Goal: Task Accomplishment & Management: Complete application form

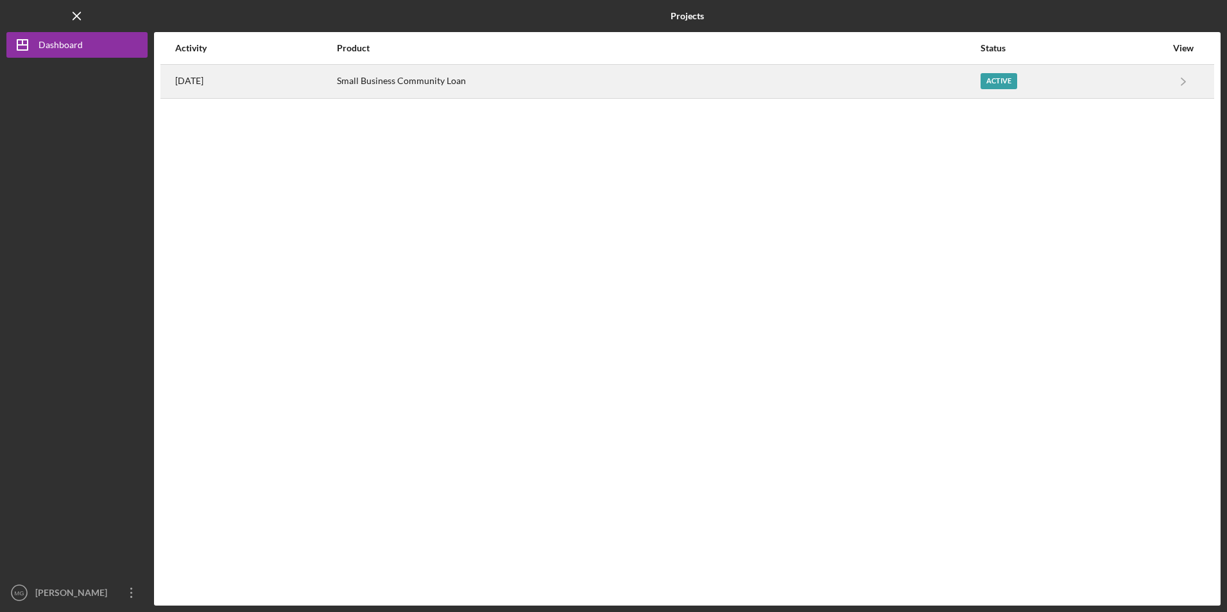
click at [452, 84] on div "Small Business Community Loan" at bounding box center [658, 81] width 642 height 32
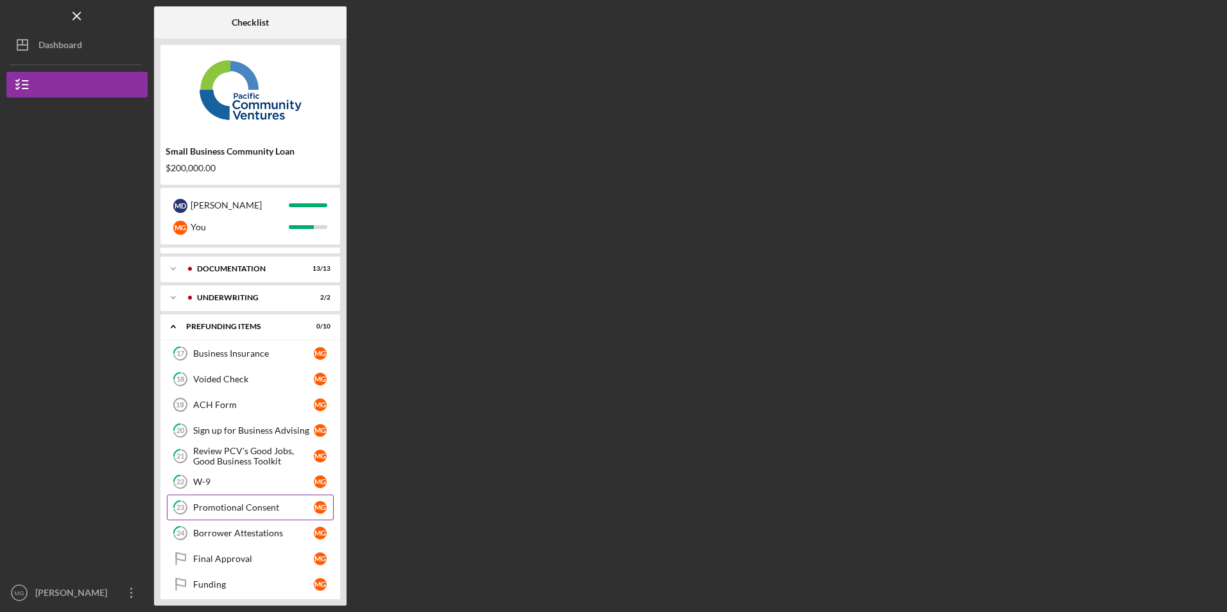
scroll to position [31, 0]
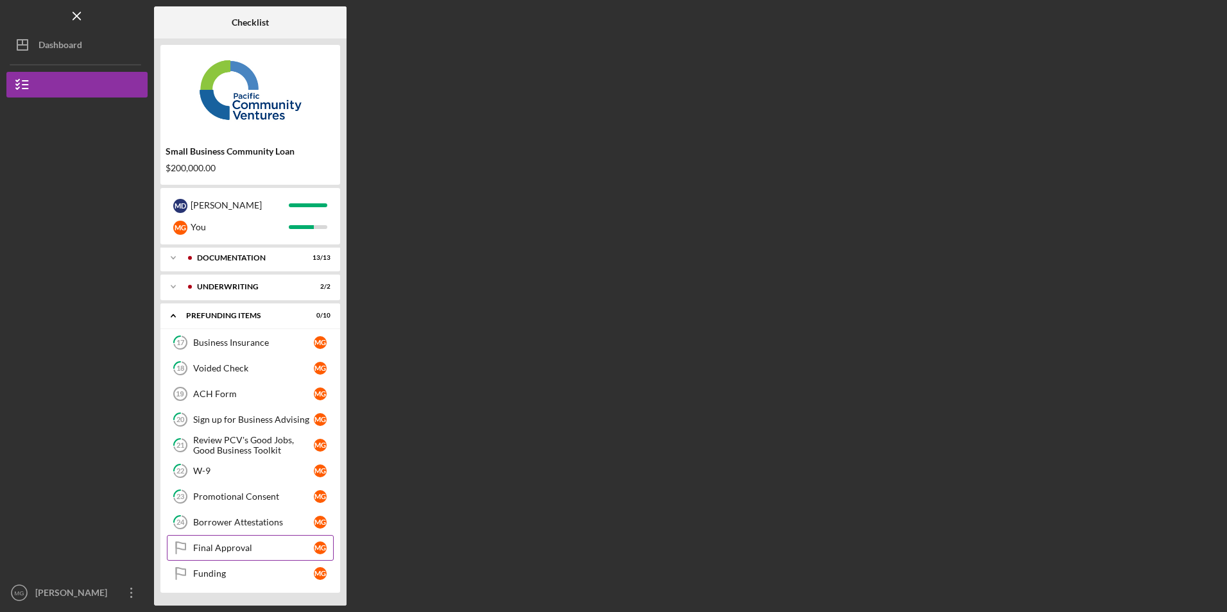
click at [200, 550] on div "Final Approval" at bounding box center [253, 548] width 121 height 10
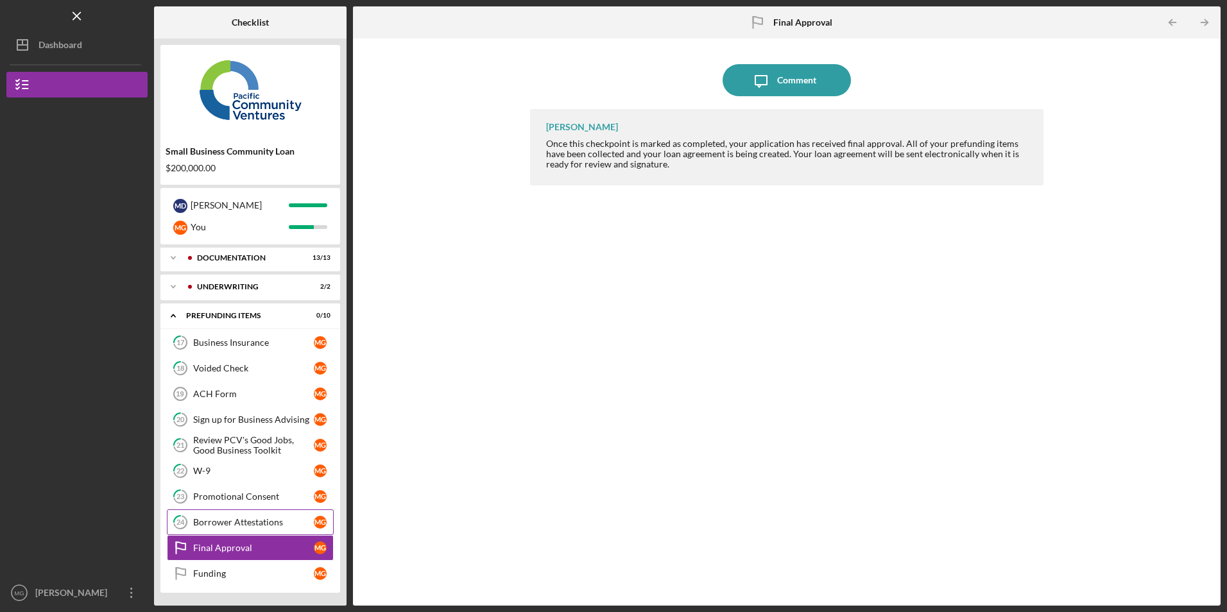
click at [209, 526] on div "Borrower Attestations" at bounding box center [253, 522] width 121 height 10
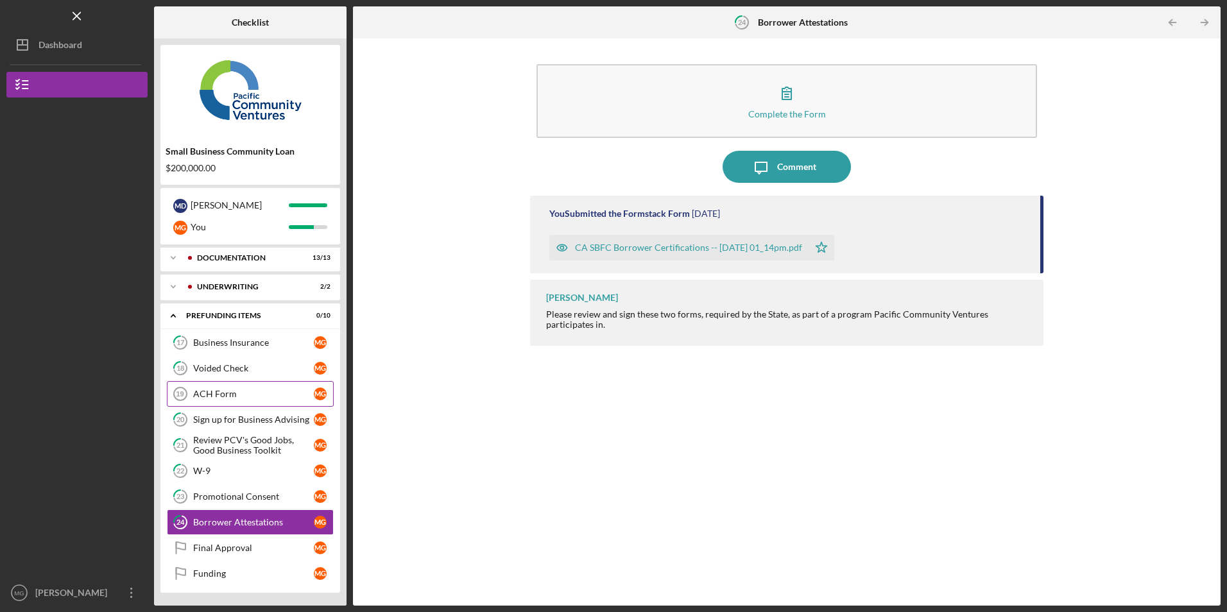
click at [212, 393] on div "ACH Form" at bounding box center [253, 394] width 121 height 10
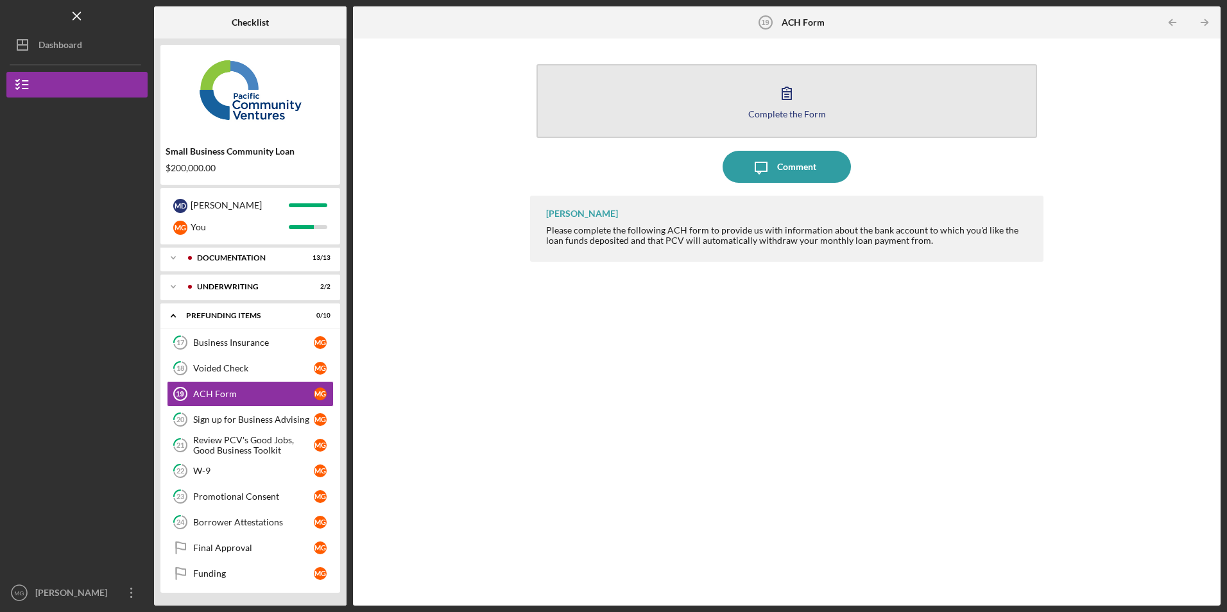
click at [683, 108] on button "Complete the Form Form" at bounding box center [787, 101] width 500 height 74
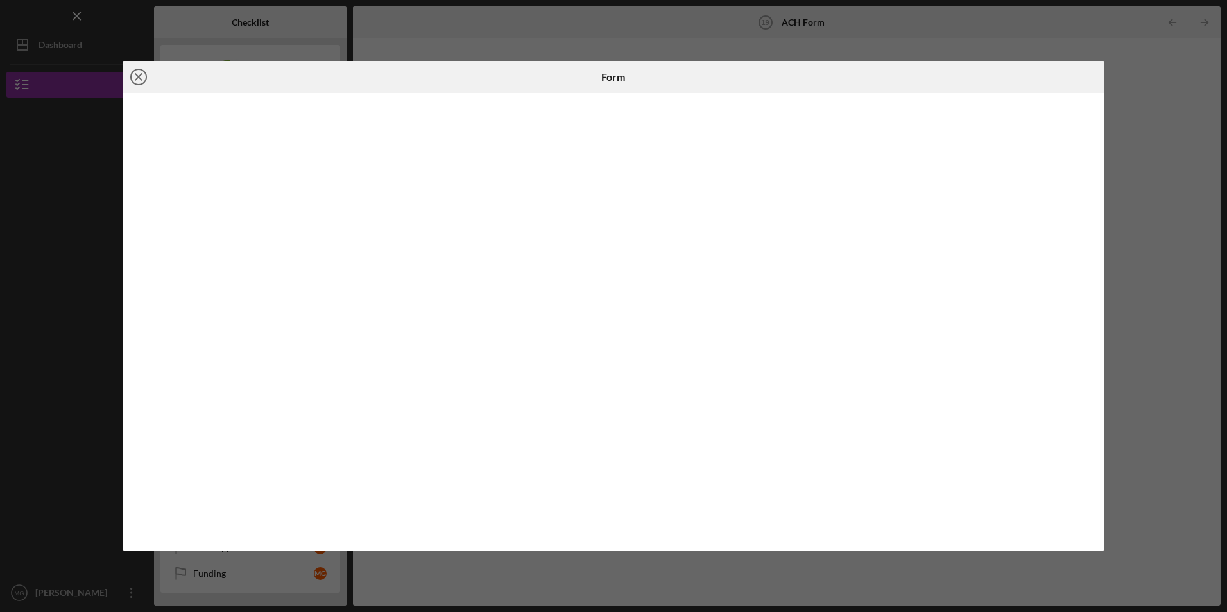
click at [144, 79] on icon "Icon/Close" at bounding box center [139, 77] width 32 height 32
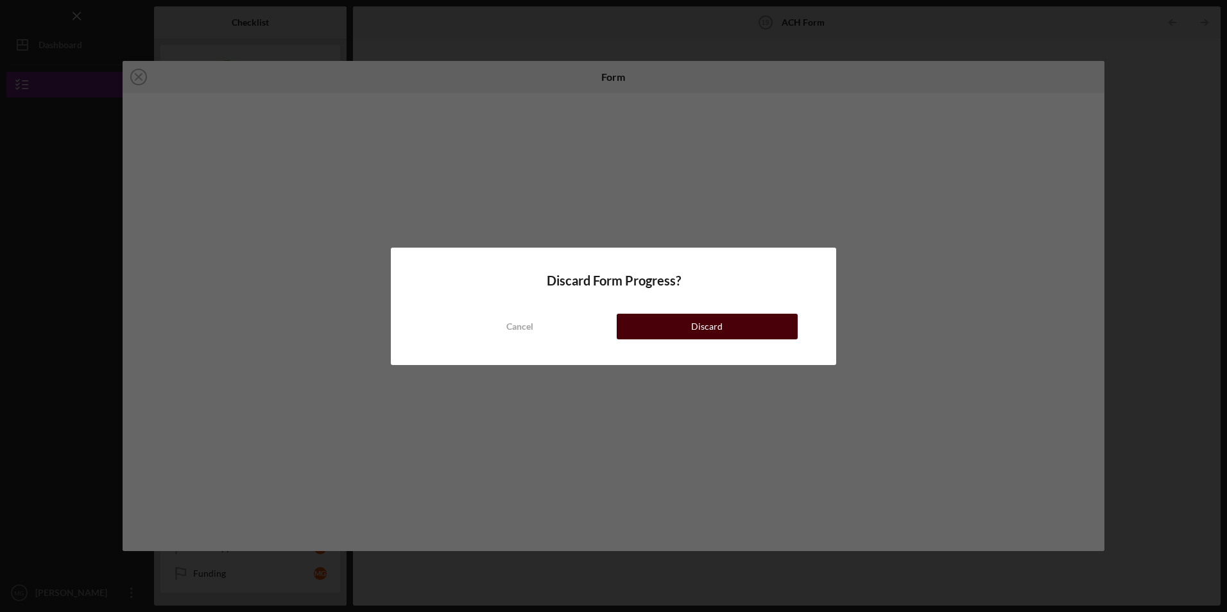
click at [702, 329] on div "Discard" at bounding box center [706, 327] width 31 height 26
